Goal: Information Seeking & Learning: Learn about a topic

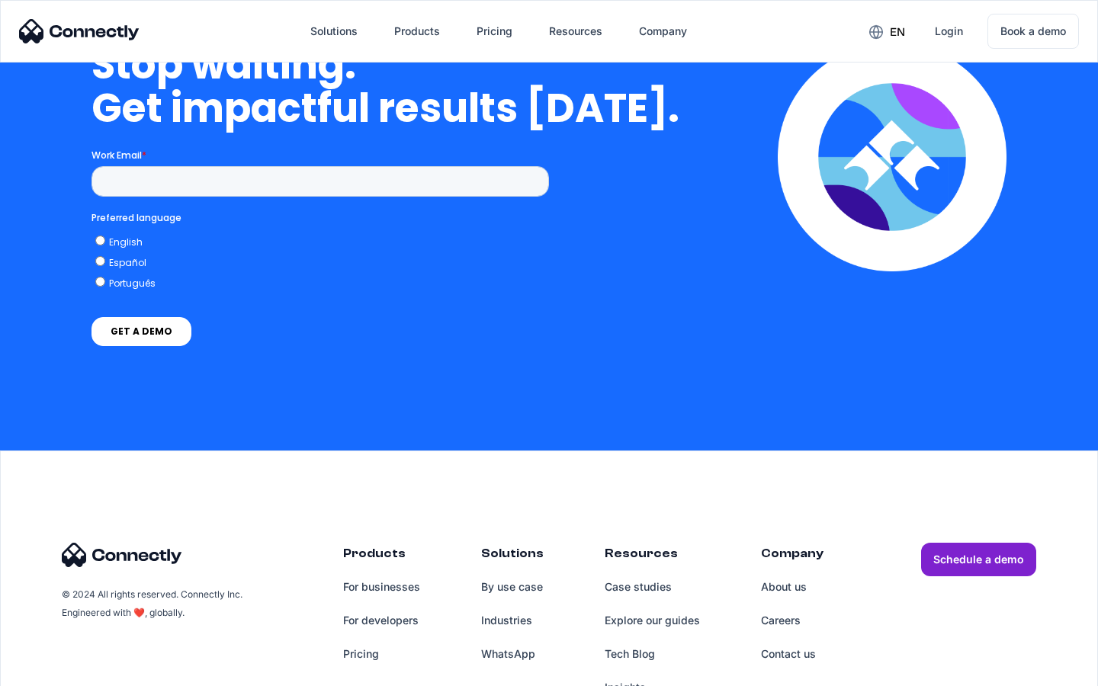
scroll to position [3870, 0]
